Goal: Check status: Check status

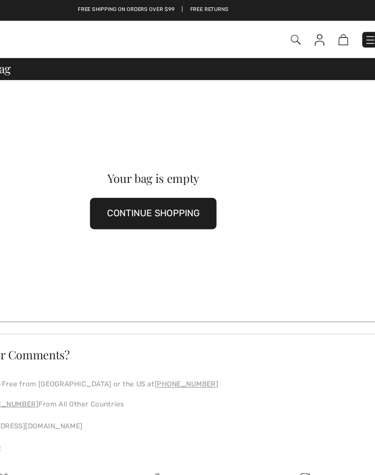
click at [246, 36] on span at bounding box center [264, 31] width 201 height 12
click at [314, 36] on img at bounding box center [318, 31] width 8 height 9
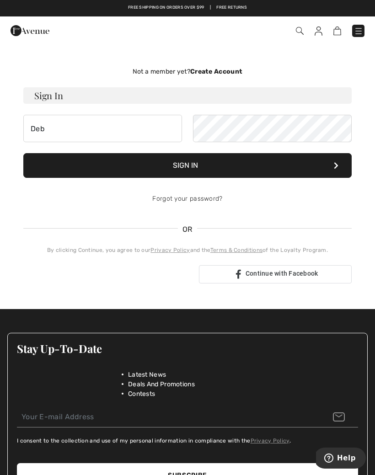
click at [187, 165] on button "Sign In" at bounding box center [187, 165] width 328 height 25
click at [200, 168] on button "Sign In" at bounding box center [187, 165] width 328 height 25
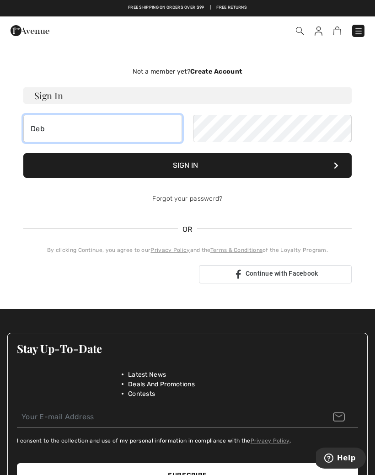
click at [71, 131] on input "Deb" at bounding box center [102, 128] width 159 height 27
type input "D"
type input "tispil@aol.com"
click at [187, 165] on button "Sign In" at bounding box center [187, 165] width 328 height 25
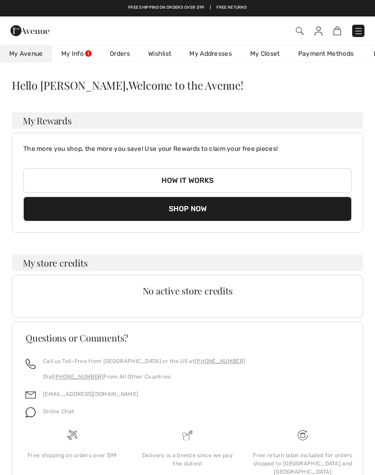
checkbox input "true"
click at [118, 59] on link "Orders" at bounding box center [120, 53] width 38 height 17
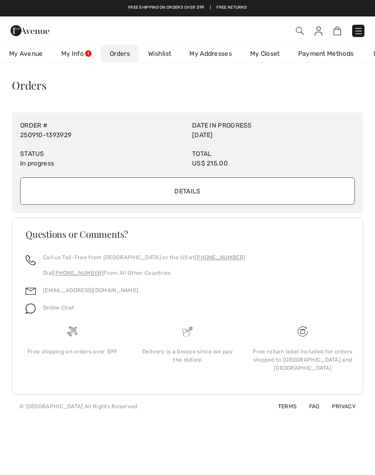
click at [194, 196] on input "Details" at bounding box center [187, 190] width 334 height 27
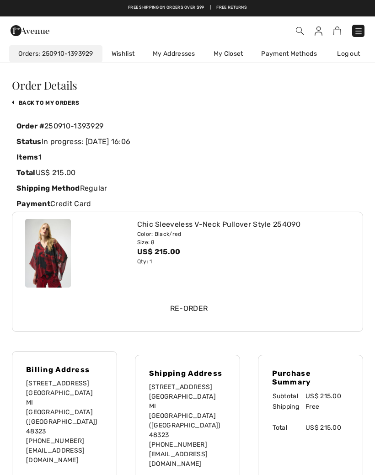
click at [61, 114] on div "Order Details back to My Orders Order # 250910-1393929 Status In progress: [DAT…" at bounding box center [187, 304] width 351 height 450
click at [64, 104] on link "back to My Orders" at bounding box center [45, 103] width 67 height 6
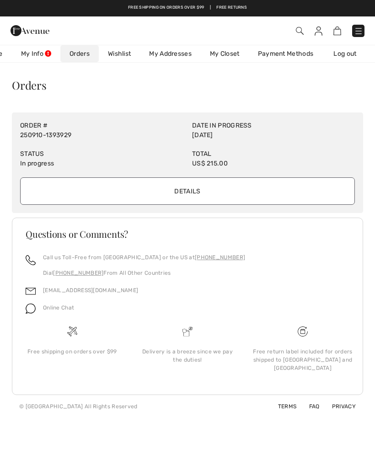
scroll to position [0, 44]
